Goal: Task Accomplishment & Management: Complete application form

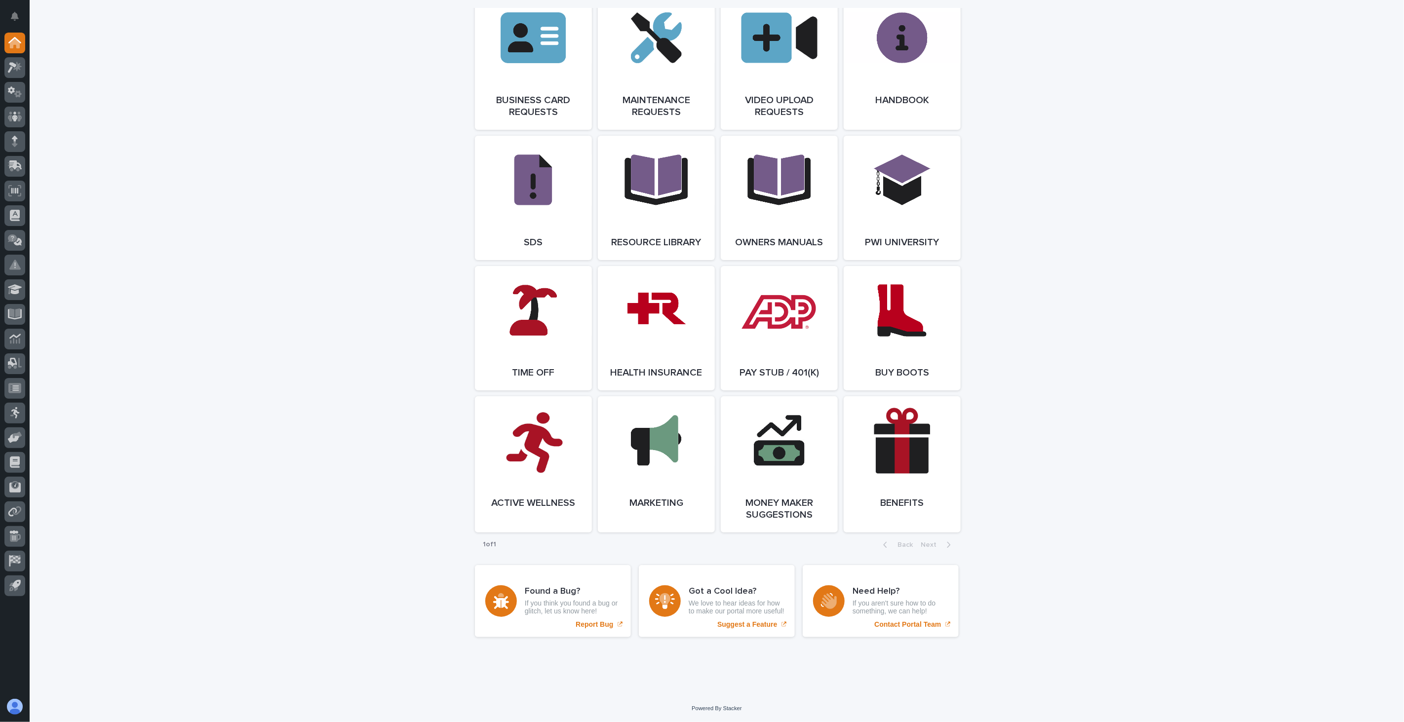
scroll to position [1558, 0]
click at [529, 466] on span "Open Link" at bounding box center [533, 464] width 32 height 7
click at [545, 327] on link "Open Link" at bounding box center [533, 328] width 117 height 124
click at [659, 333] on link "Open Link" at bounding box center [656, 328] width 117 height 124
click at [788, 325] on span "Open Link" at bounding box center [779, 328] width 32 height 7
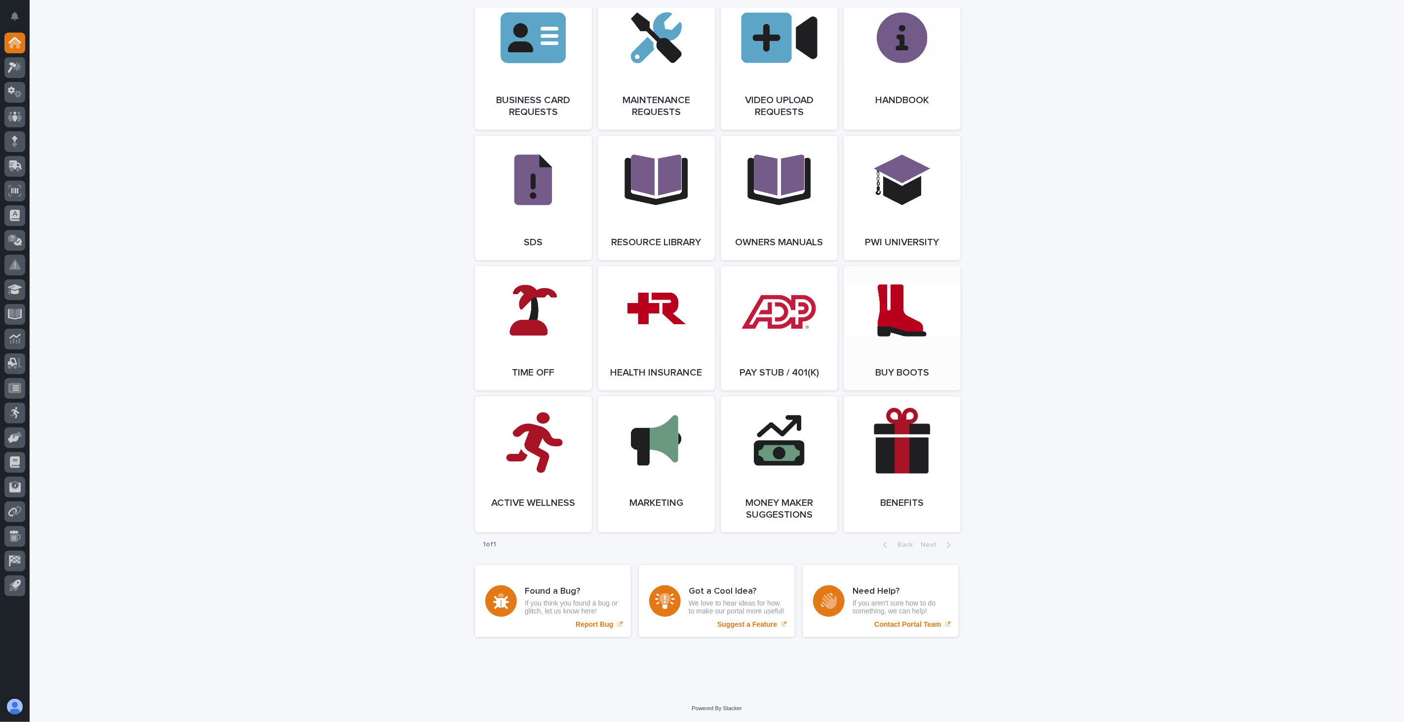
click at [909, 327] on link "Open Link" at bounding box center [901, 328] width 117 height 124
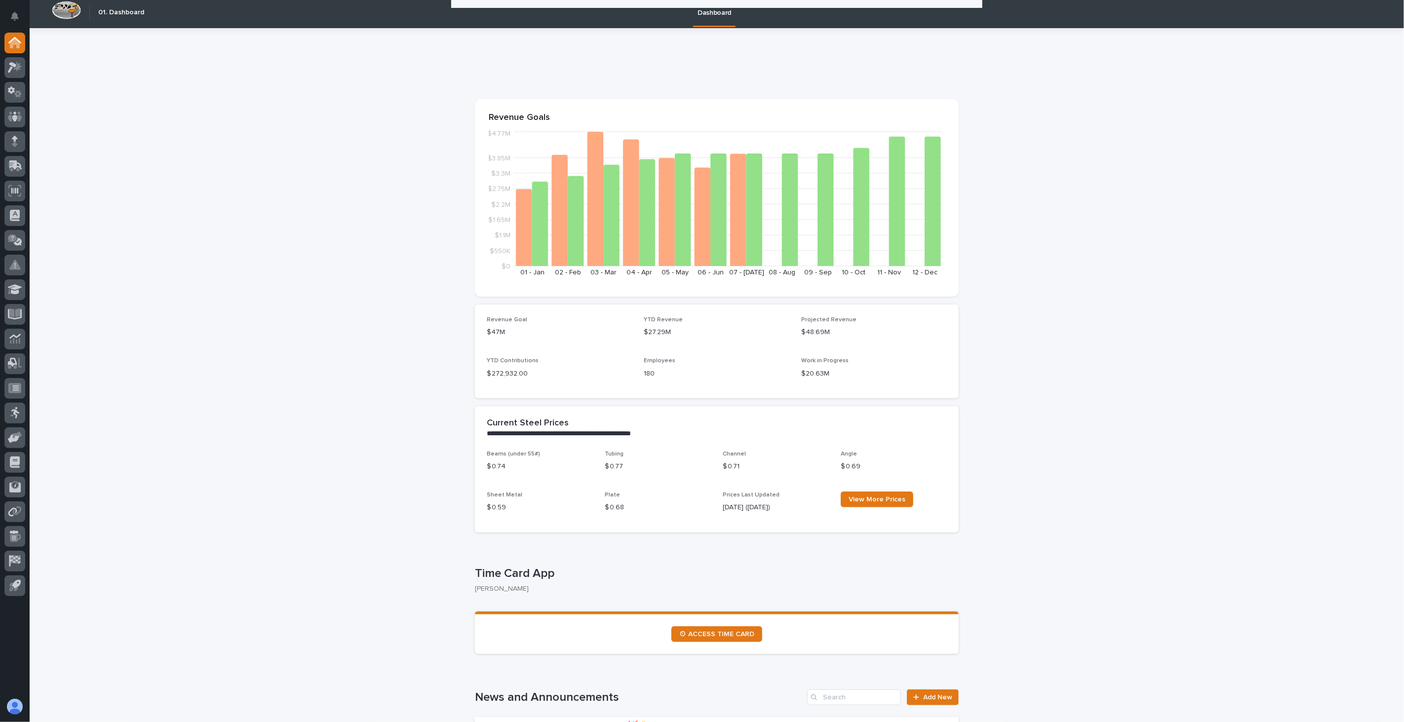
scroll to position [0, 0]
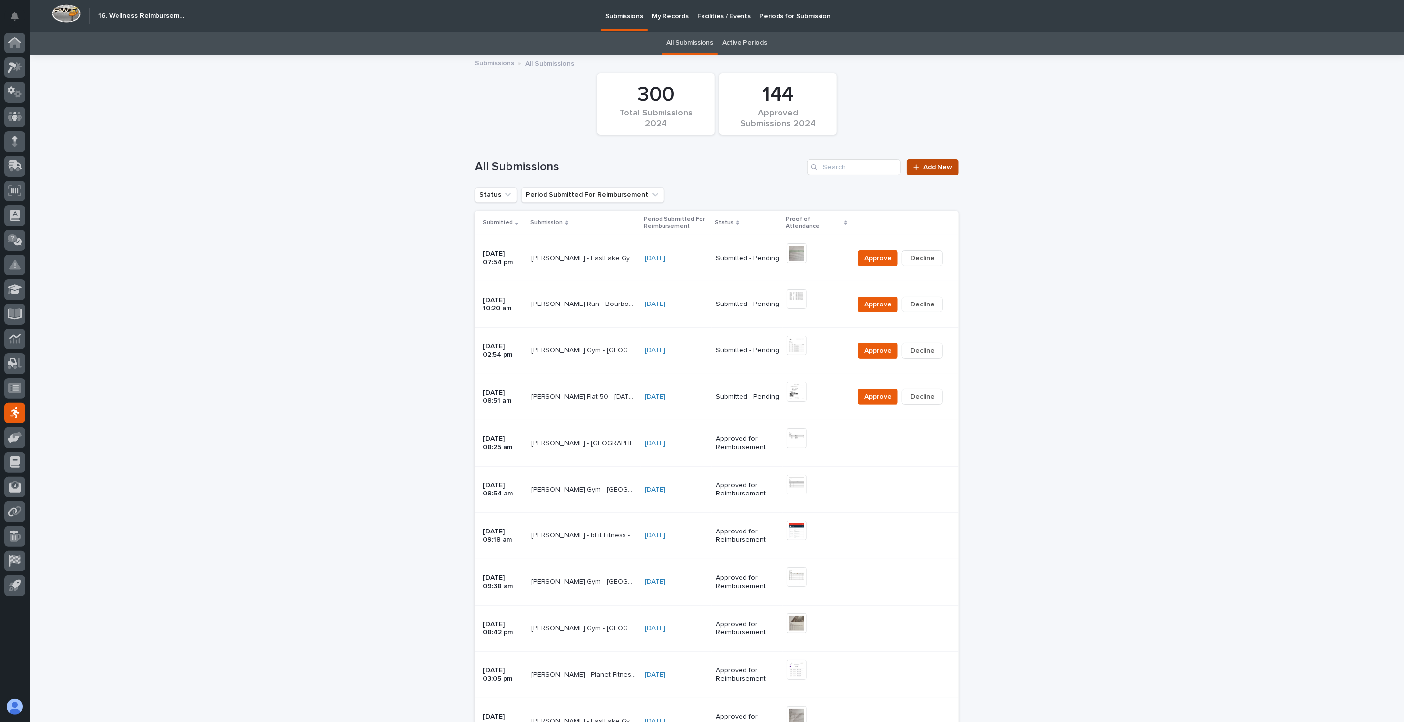
click at [940, 171] on link "Add New" at bounding box center [933, 167] width 52 height 16
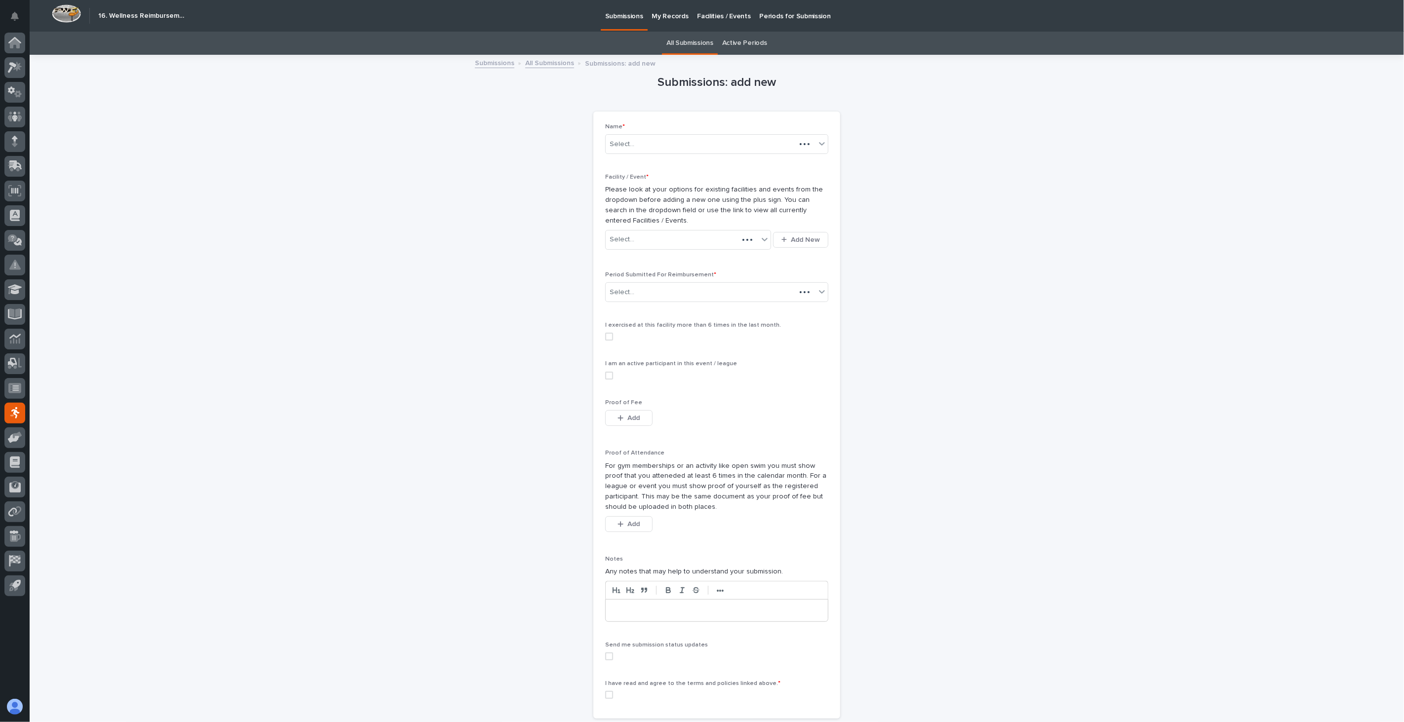
scroll to position [32, 0]
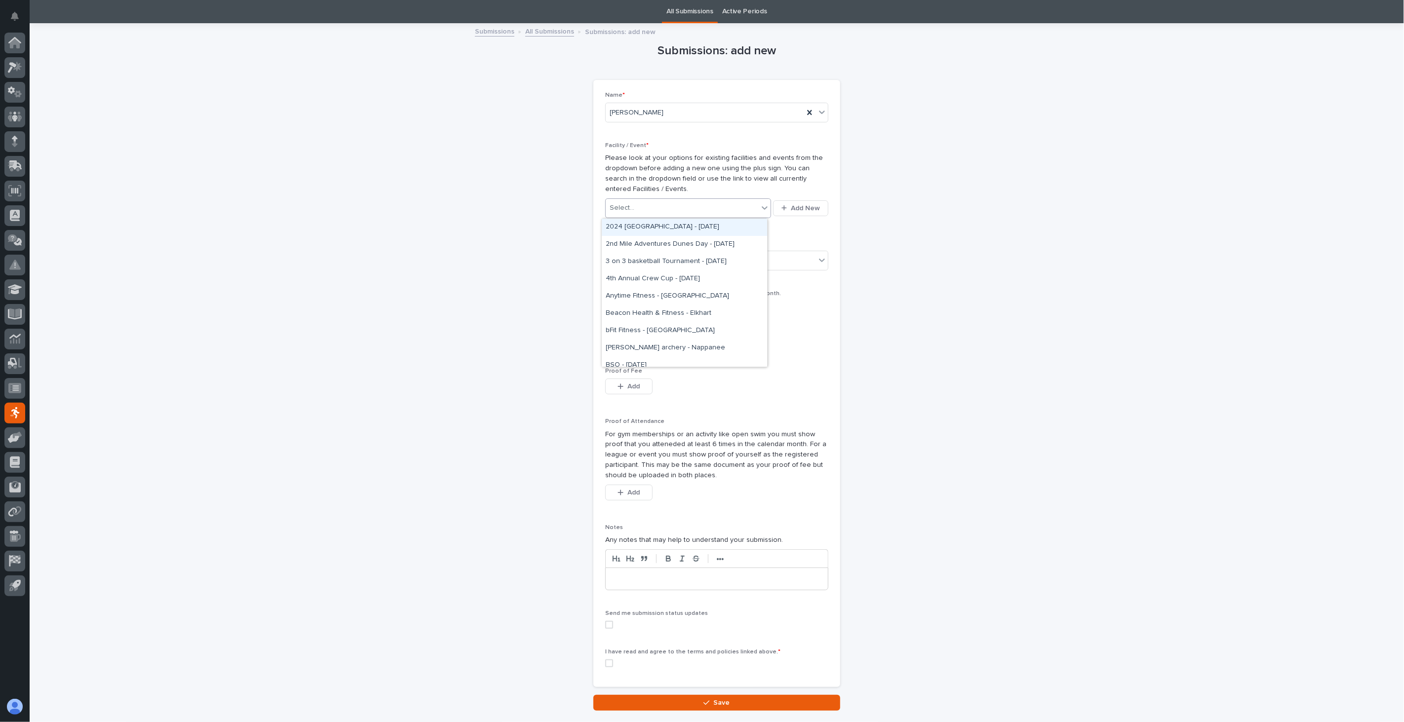
click at [760, 210] on icon at bounding box center [765, 208] width 10 height 10
click at [880, 259] on div "Submissions: add new Loading... Saving… Loading... Saving… Loading... Saving… N…" at bounding box center [717, 367] width 484 height 687
click at [659, 262] on div "Select..." at bounding box center [711, 261] width 210 height 16
click at [885, 296] on div "Submissions: add new Loading... Saving… Loading... Saving… Loading... Saving… N…" at bounding box center [717, 367] width 484 height 687
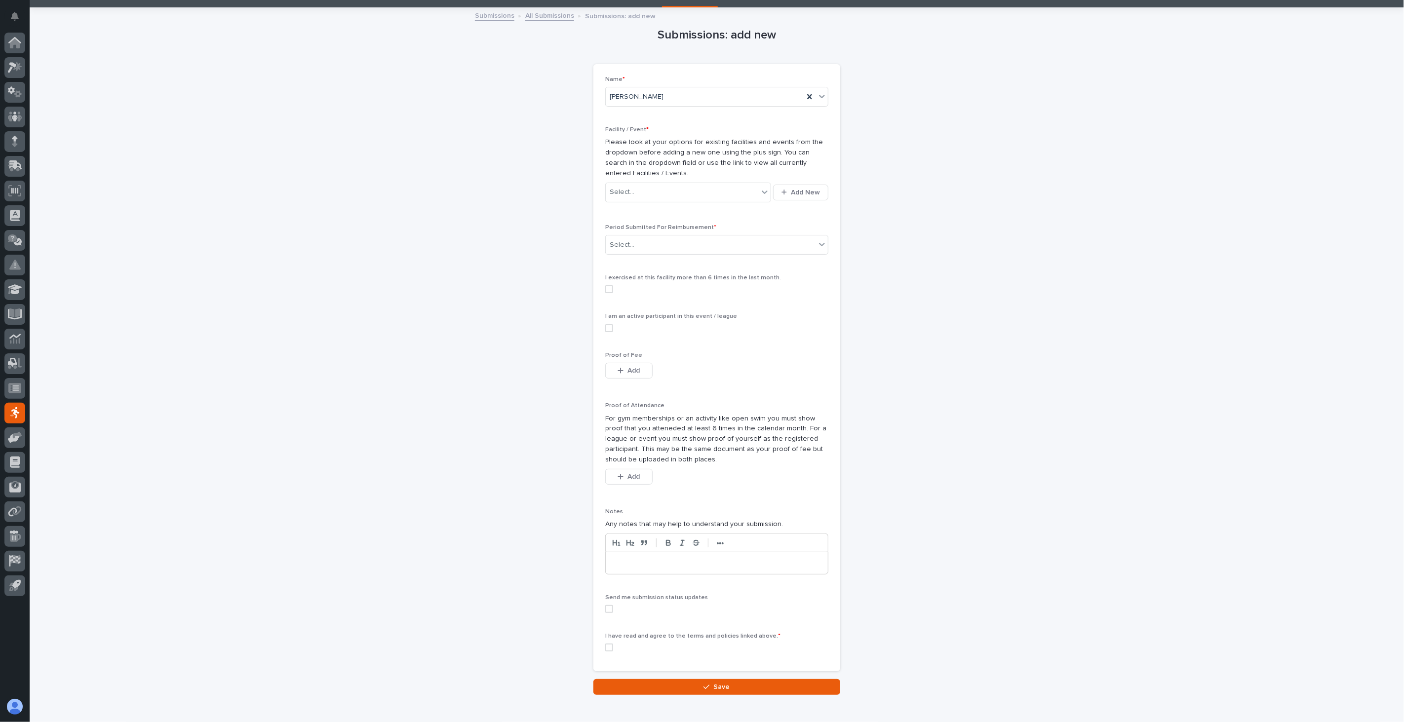
scroll to position [0, 0]
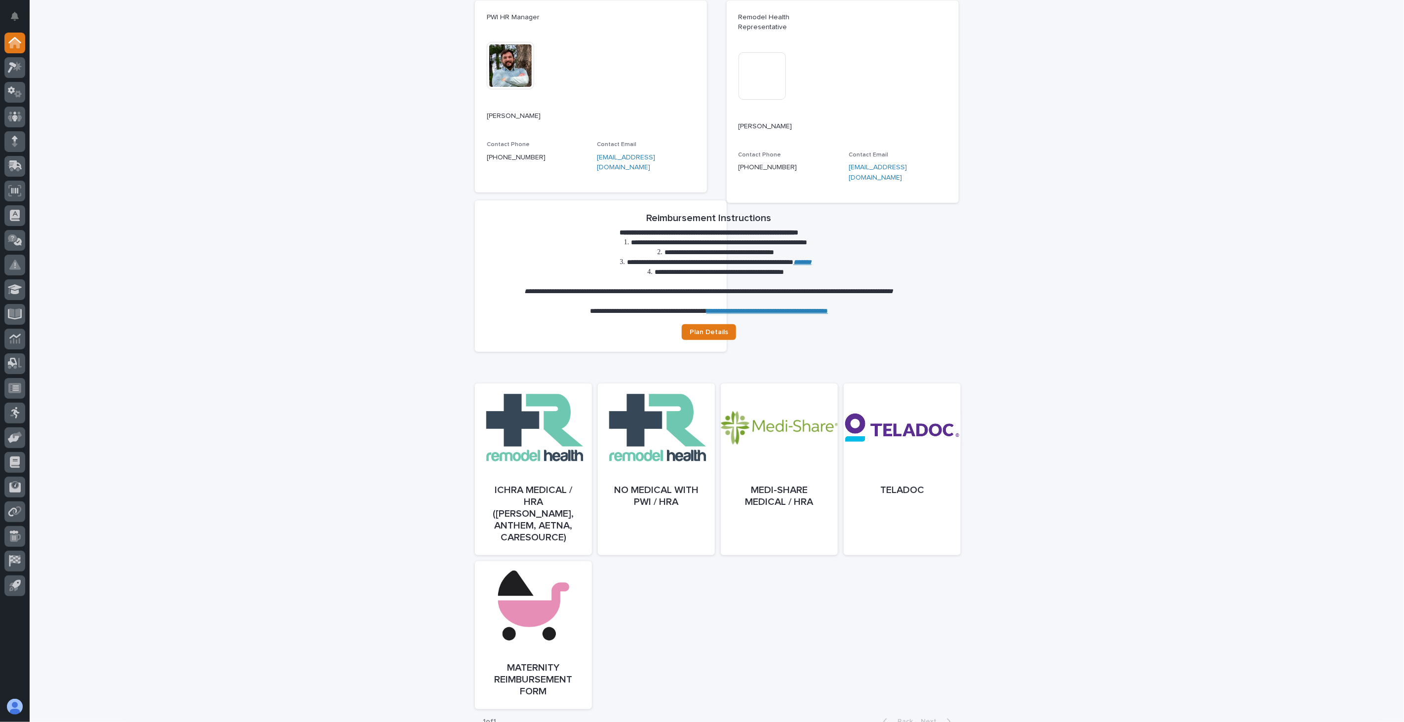
scroll to position [164, 0]
